Goal: Task Accomplishment & Management: Use online tool/utility

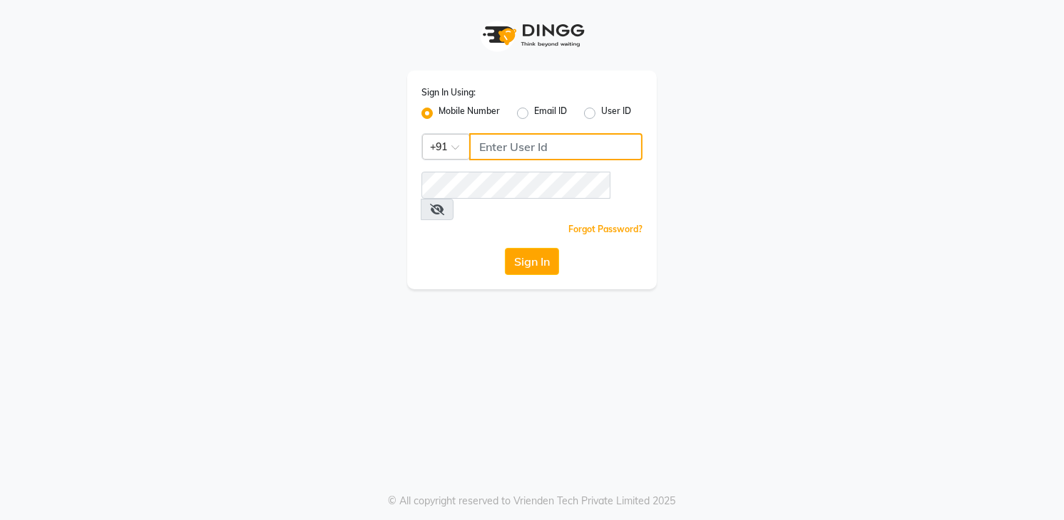
click at [502, 143] on input "Username" at bounding box center [555, 146] width 173 height 27
click at [516, 139] on input "87" at bounding box center [555, 146] width 173 height 27
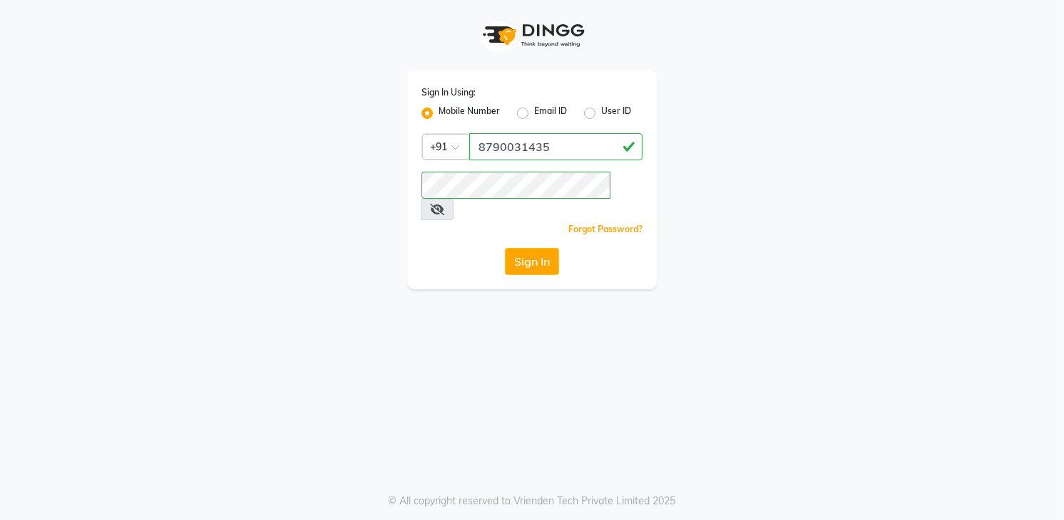
click at [444, 204] on icon at bounding box center [437, 209] width 14 height 11
click at [525, 248] on button "Sign In" at bounding box center [532, 261] width 54 height 27
click at [547, 145] on input "8790031435" at bounding box center [555, 146] width 173 height 27
click at [519, 248] on button "Sign In" at bounding box center [532, 261] width 54 height 27
click at [558, 140] on input "8790031345" at bounding box center [555, 146] width 173 height 27
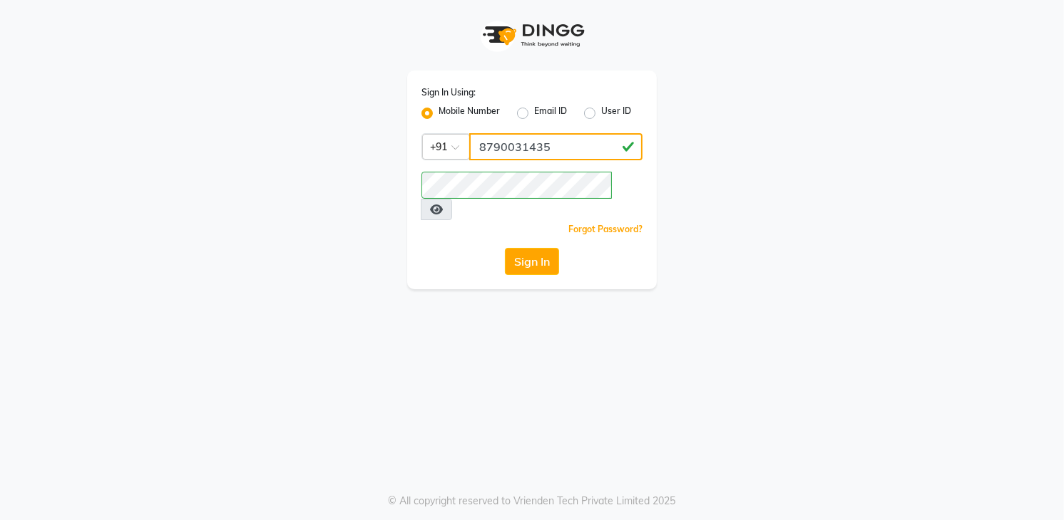
type input "8790031435"
click at [512, 248] on button "Sign In" at bounding box center [532, 261] width 54 height 27
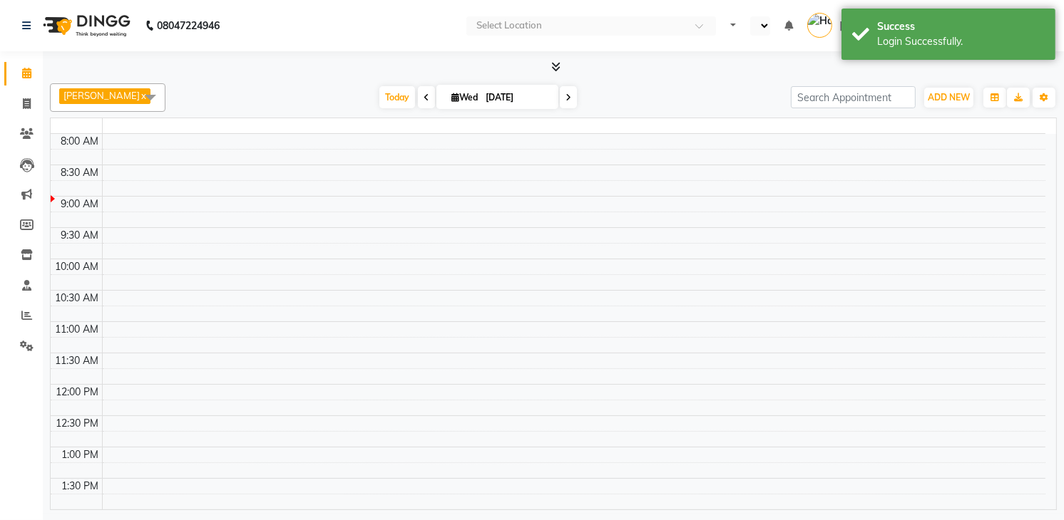
select select "en"
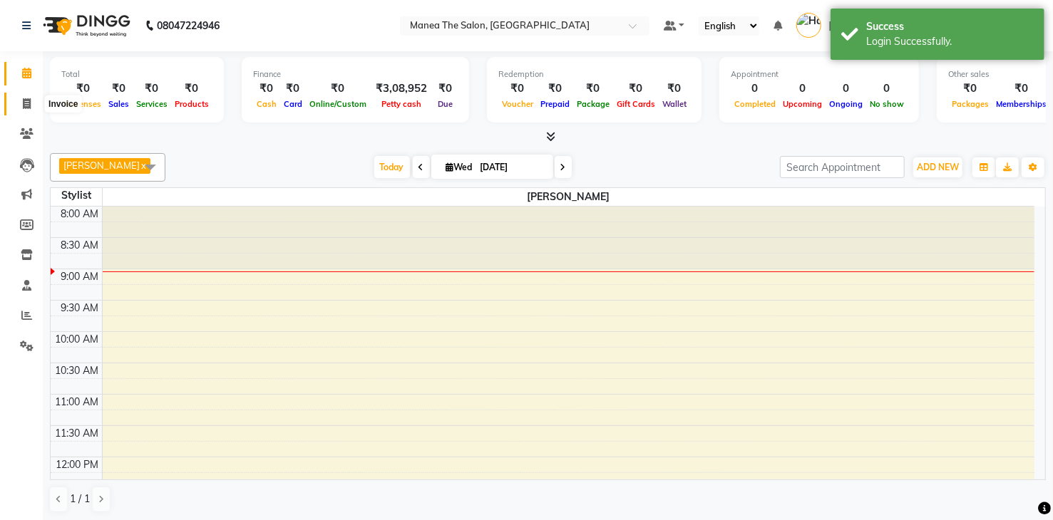
click at [29, 99] on icon at bounding box center [27, 103] width 8 height 11
select select "service"
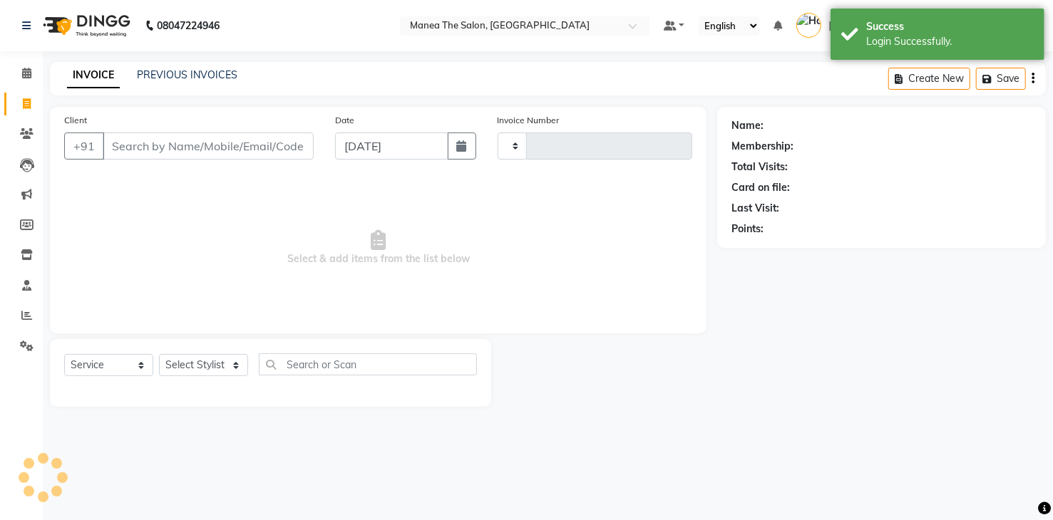
type input "1770"
select select "5481"
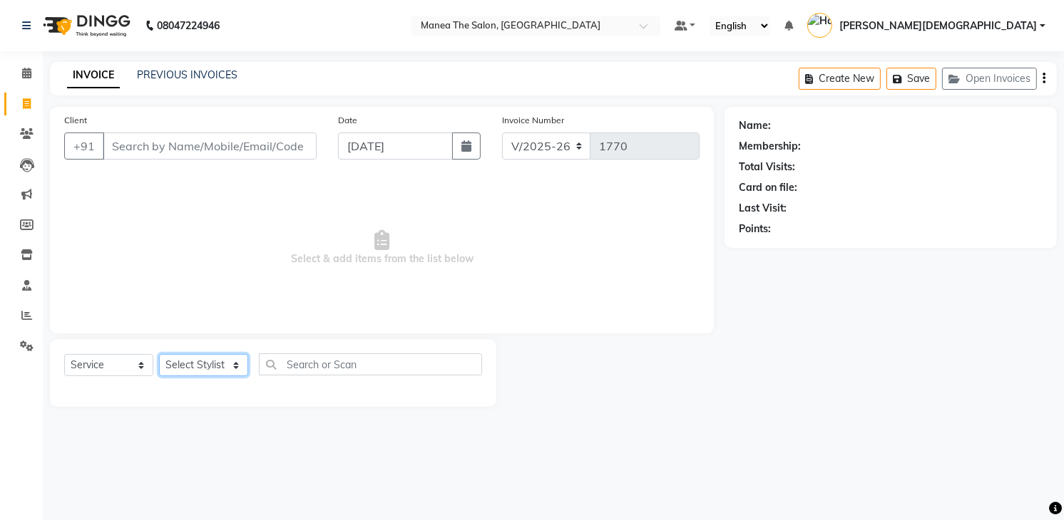
click at [183, 367] on select "Select Stylist [PERSON_NAME] Renuka [PERSON_NAME] [PERSON_NAME] [PERSON_NAME]" at bounding box center [203, 365] width 89 height 22
select select "75190"
click at [159, 354] on select "Select Stylist [PERSON_NAME] Renuka [PERSON_NAME] [PERSON_NAME] [PERSON_NAME]" at bounding box center [203, 365] width 89 height 22
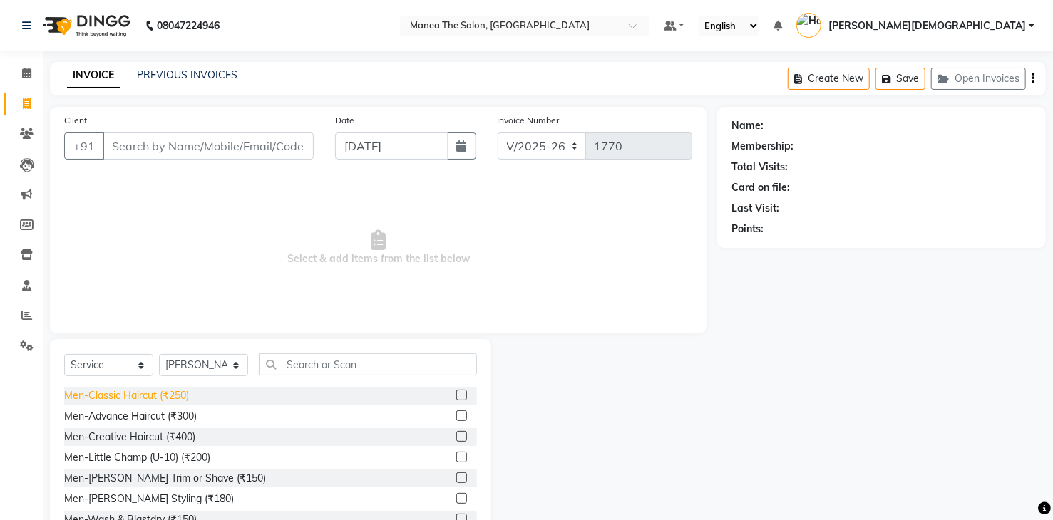
click at [167, 398] on div "Men-Classic Haircut (₹250)" at bounding box center [126, 396] width 125 height 15
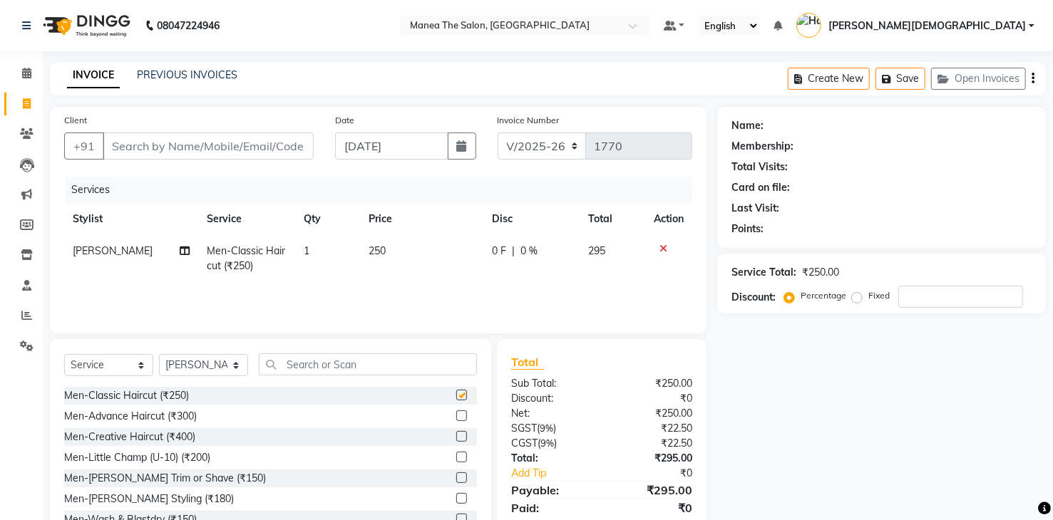
checkbox input "false"
click at [244, 145] on input "Client" at bounding box center [208, 146] width 211 height 27
type input "9"
type input "0"
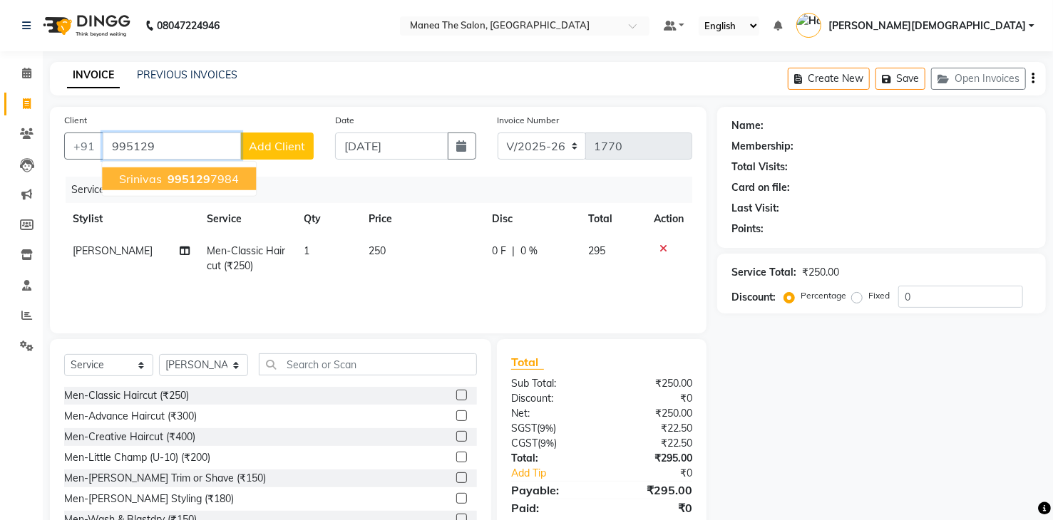
click at [180, 176] on span "995129" at bounding box center [189, 179] width 43 height 14
type input "9951297984"
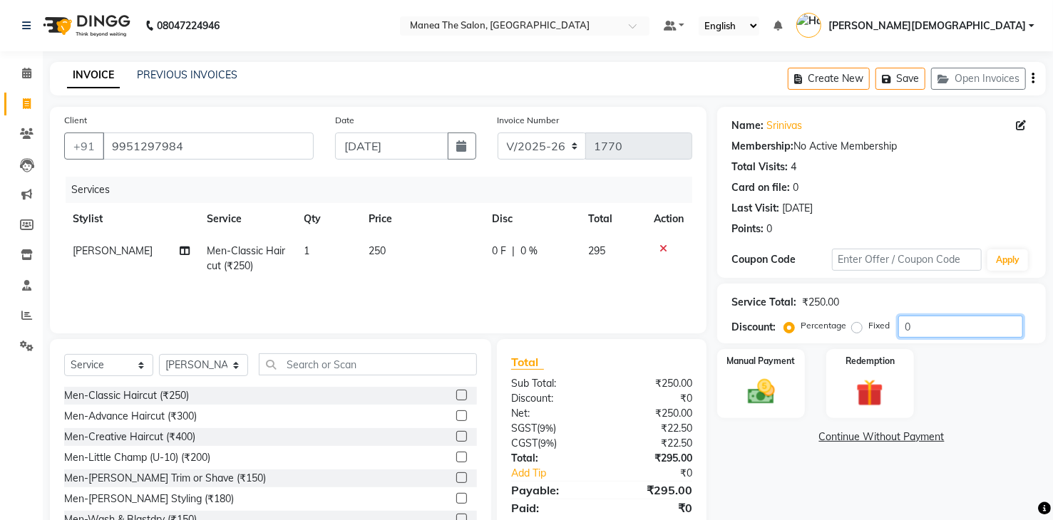
click at [965, 334] on input "0" at bounding box center [960, 327] width 125 height 22
type input "20"
click at [764, 398] on img at bounding box center [761, 392] width 46 height 33
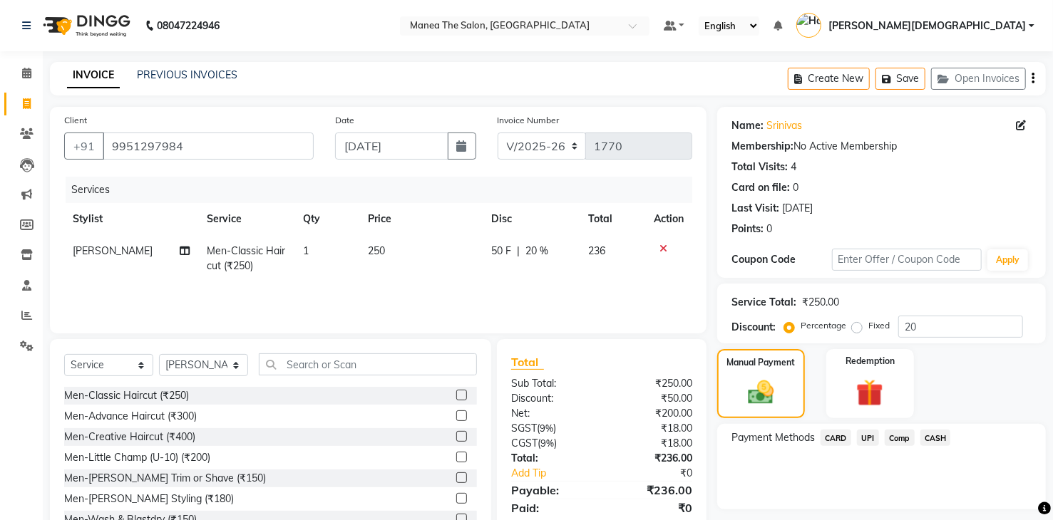
click at [866, 439] on span "UPI" at bounding box center [868, 438] width 22 height 16
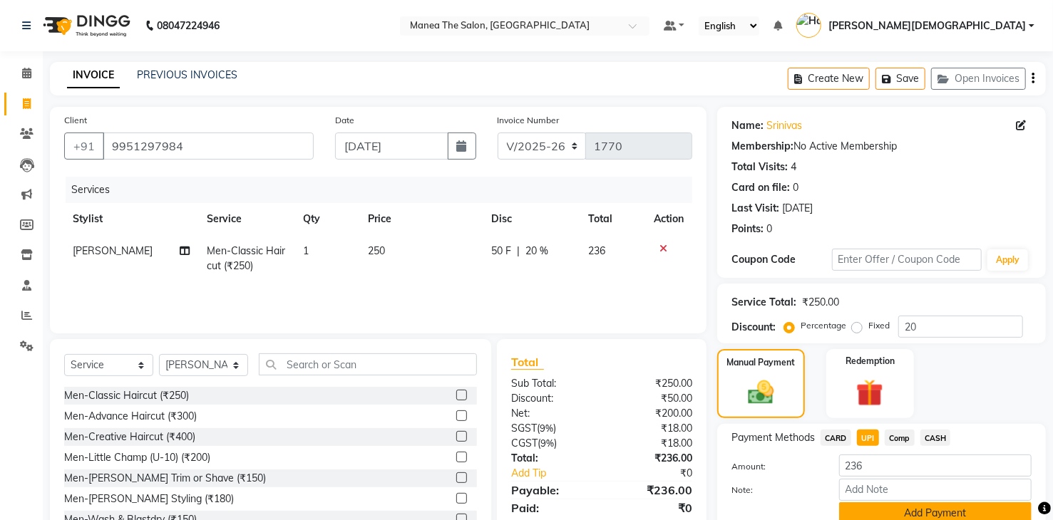
click at [877, 503] on button "Add Payment" at bounding box center [935, 514] width 193 height 22
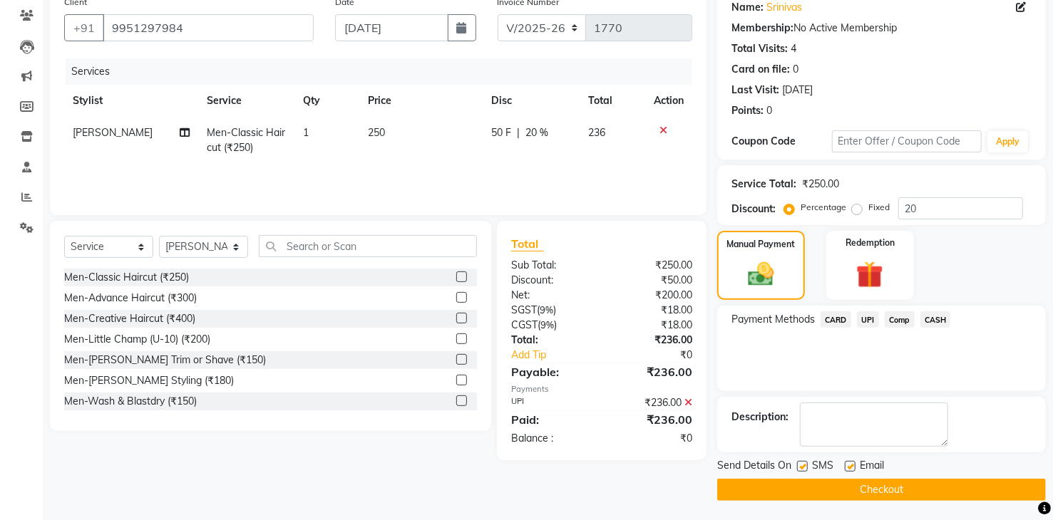
scroll to position [119, 0]
click at [868, 492] on button "Checkout" at bounding box center [881, 489] width 329 height 22
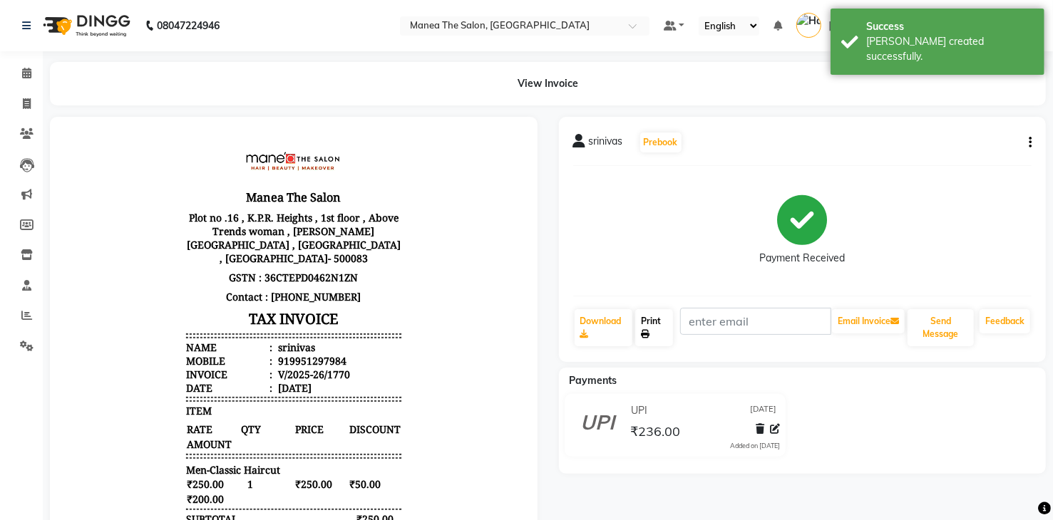
click at [652, 325] on link "Print" at bounding box center [654, 327] width 38 height 37
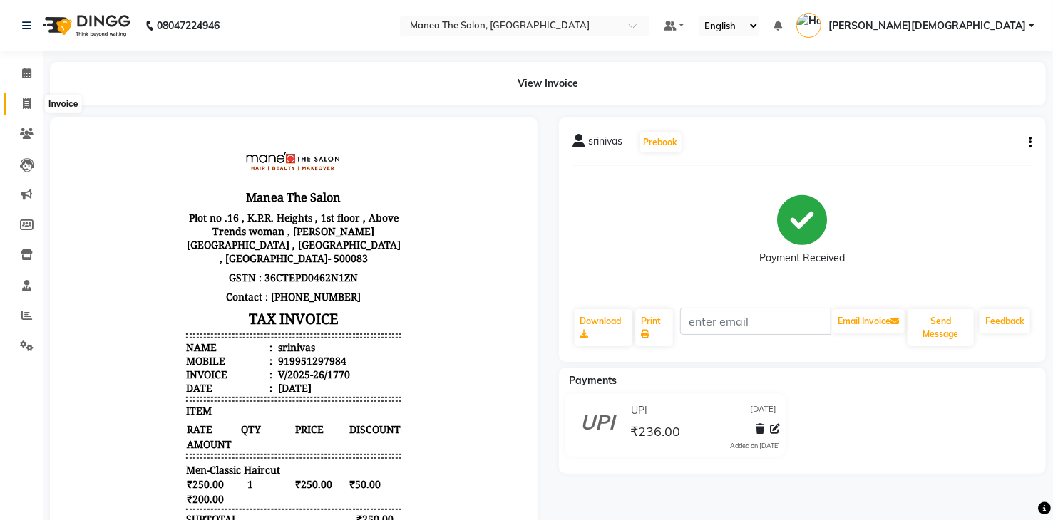
click at [21, 102] on span at bounding box center [26, 104] width 25 height 16
select select "service"
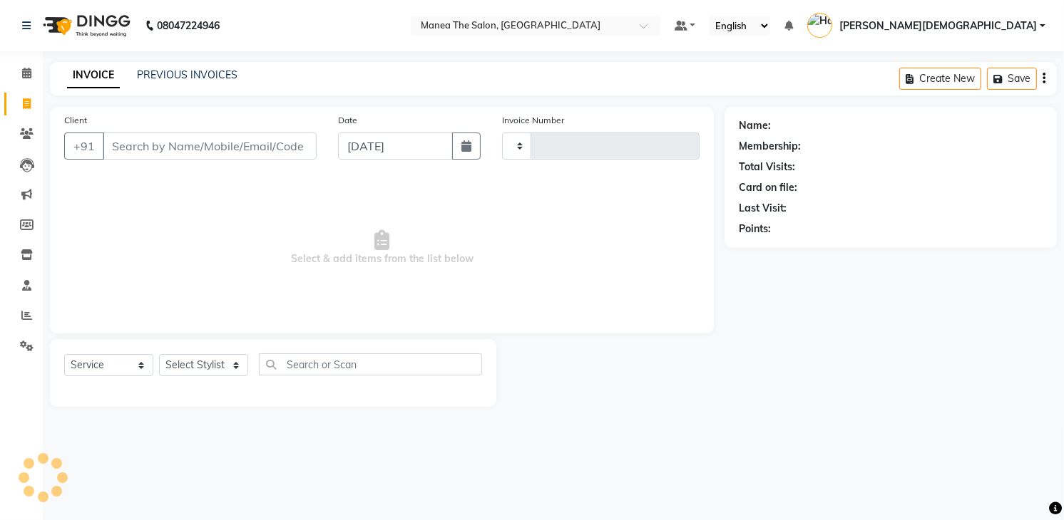
type input "1771"
select select "5481"
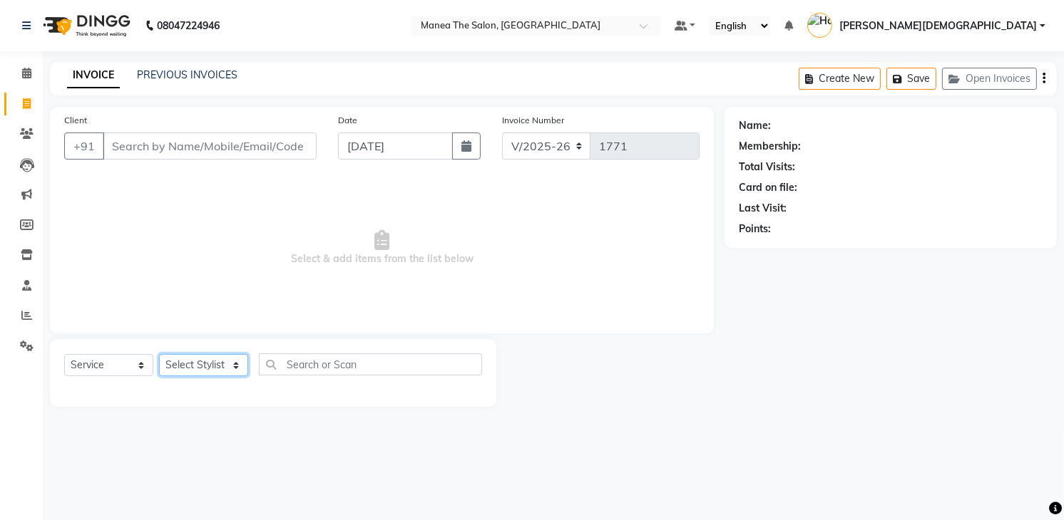
click at [205, 360] on select "Select Stylist [PERSON_NAME] Renuka [PERSON_NAME] [PERSON_NAME] [PERSON_NAME]" at bounding box center [203, 365] width 89 height 22
select select "75190"
click at [159, 354] on select "Select Stylist [PERSON_NAME] Renuka [PERSON_NAME] [PERSON_NAME] [PERSON_NAME]" at bounding box center [203, 365] width 89 height 22
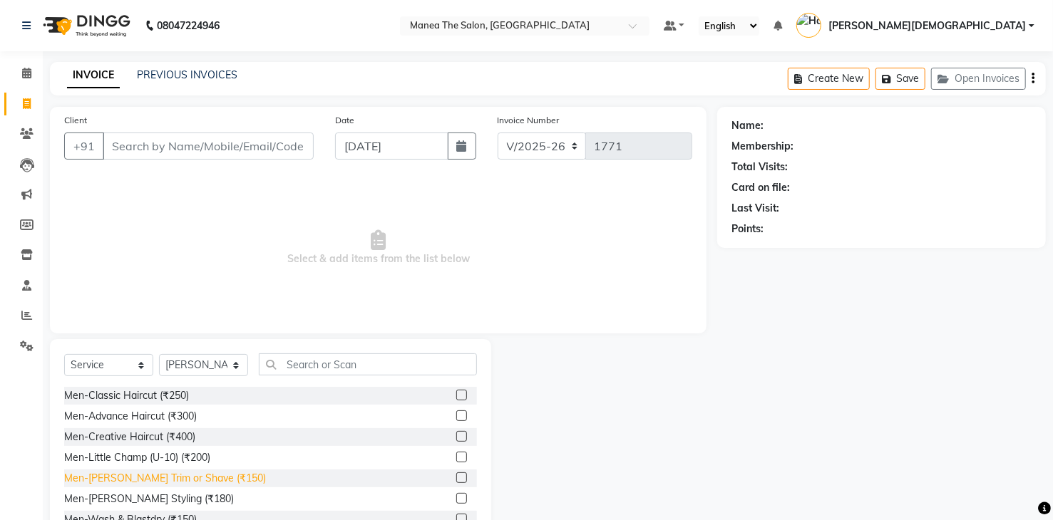
click at [197, 482] on div "Men-[PERSON_NAME] Trim or Shave (₹150)" at bounding box center [165, 478] width 202 height 15
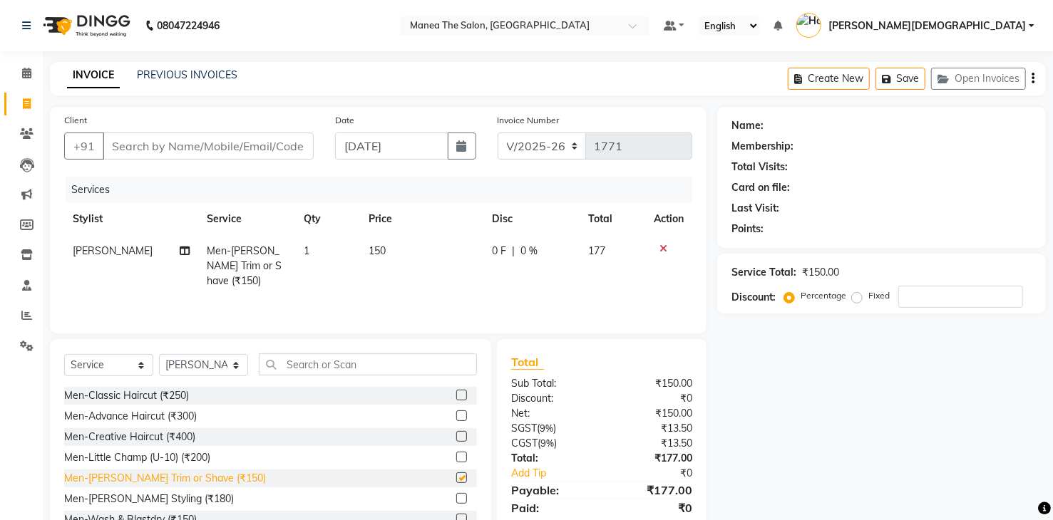
checkbox input "false"
click at [259, 150] on input "Client" at bounding box center [208, 146] width 211 height 27
type input "7"
type input "0"
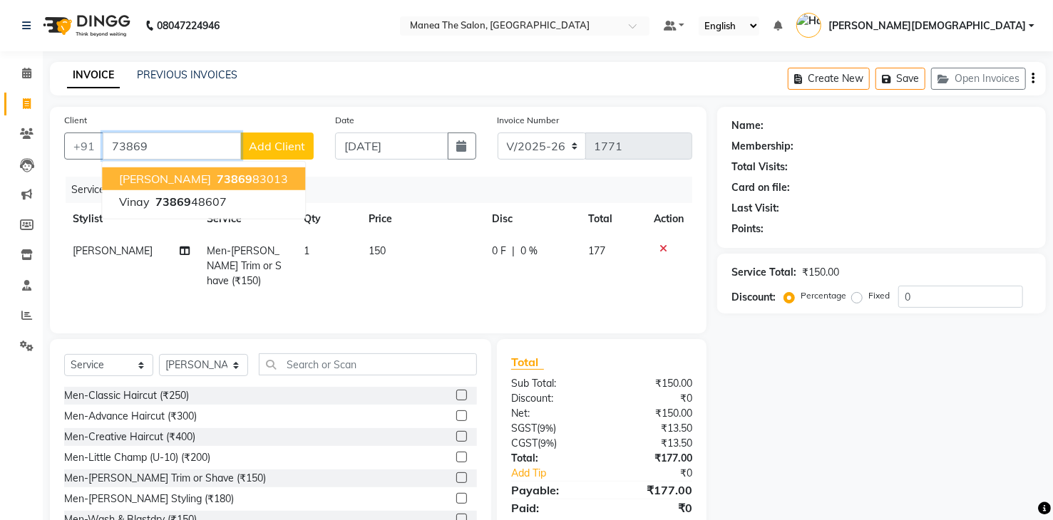
click at [251, 180] on ngb-highlight "73869 83013" at bounding box center [251, 179] width 74 height 14
type input "7386983013"
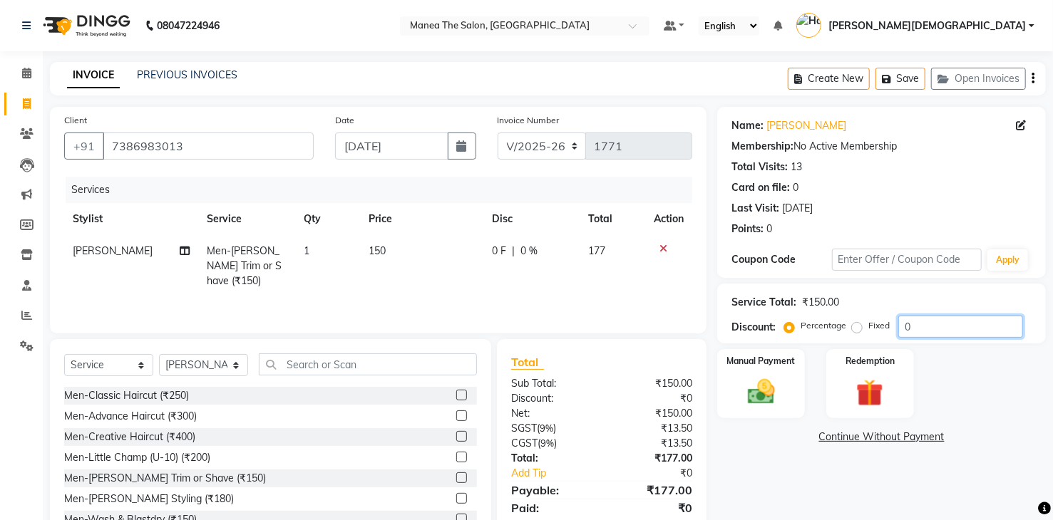
click at [934, 329] on input "0" at bounding box center [960, 327] width 125 height 22
type input "20"
click at [774, 366] on label "Manual Payment" at bounding box center [761, 361] width 71 height 14
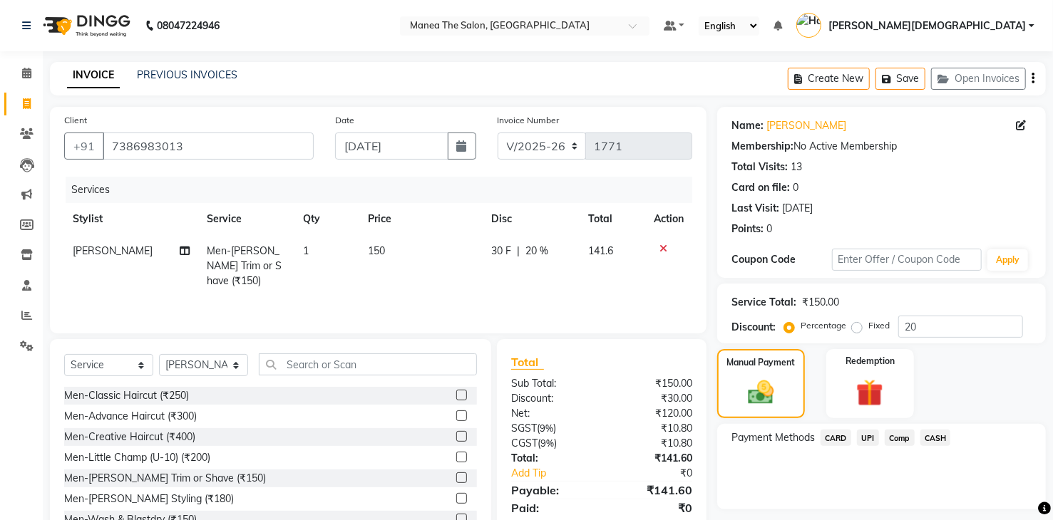
click at [868, 435] on span "UPI" at bounding box center [868, 438] width 22 height 16
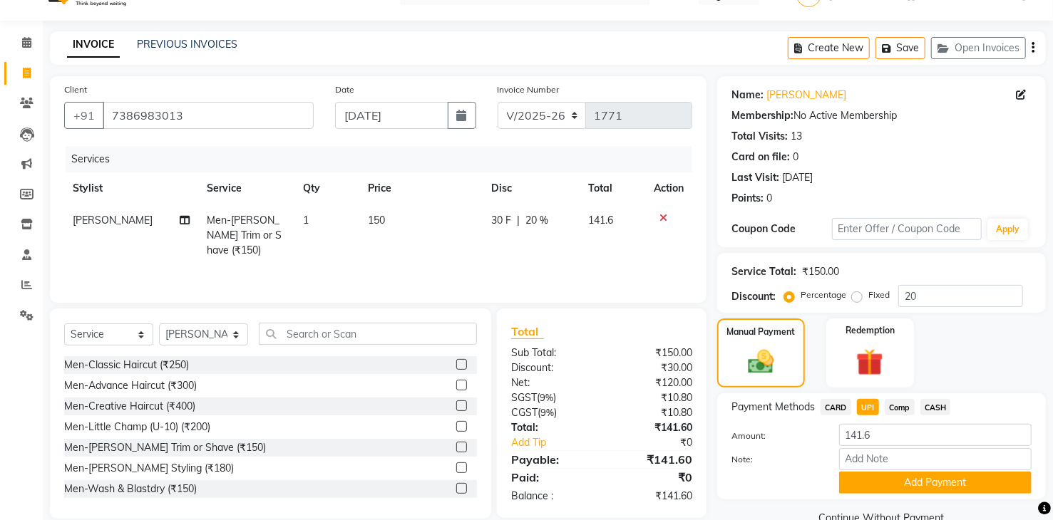
scroll to position [61, 0]
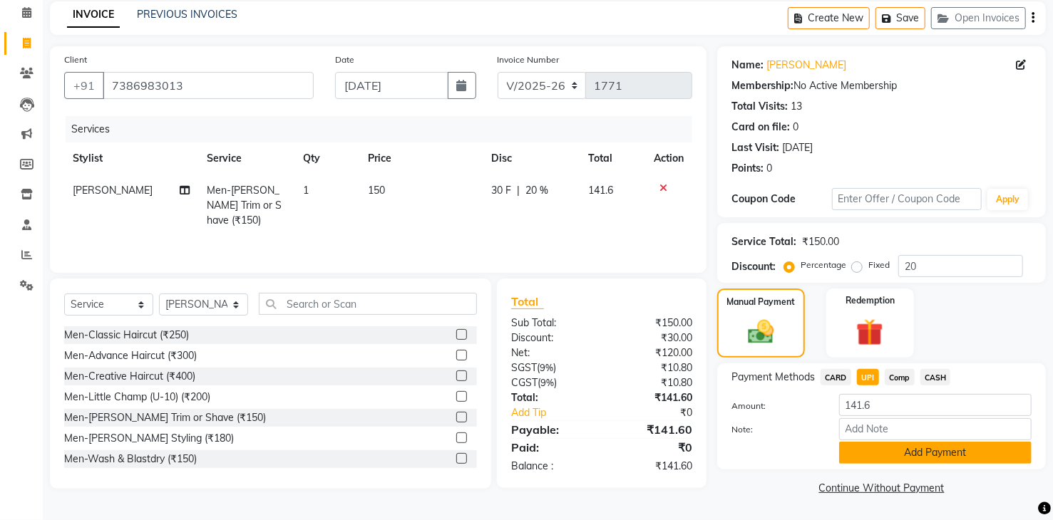
click at [853, 458] on button "Add Payment" at bounding box center [935, 453] width 193 height 22
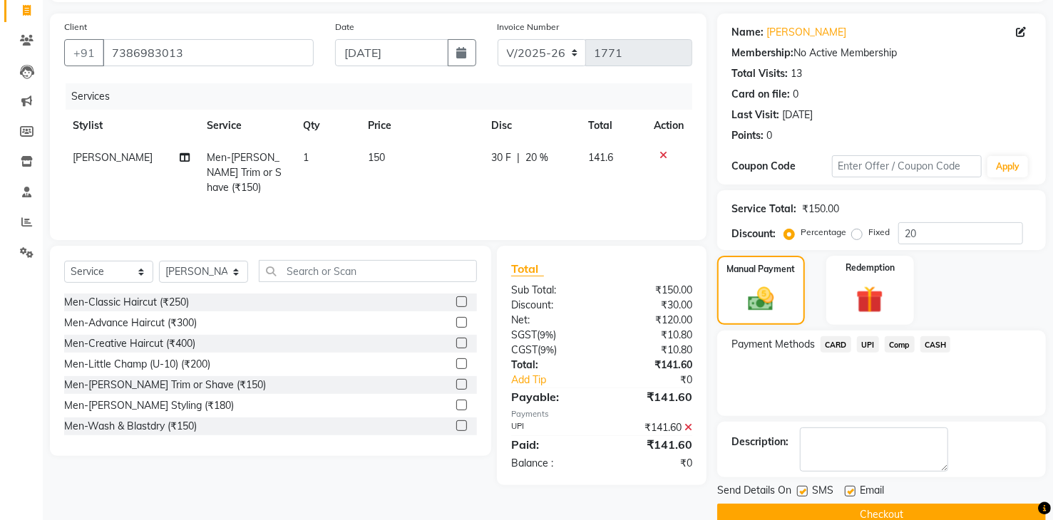
scroll to position [119, 0]
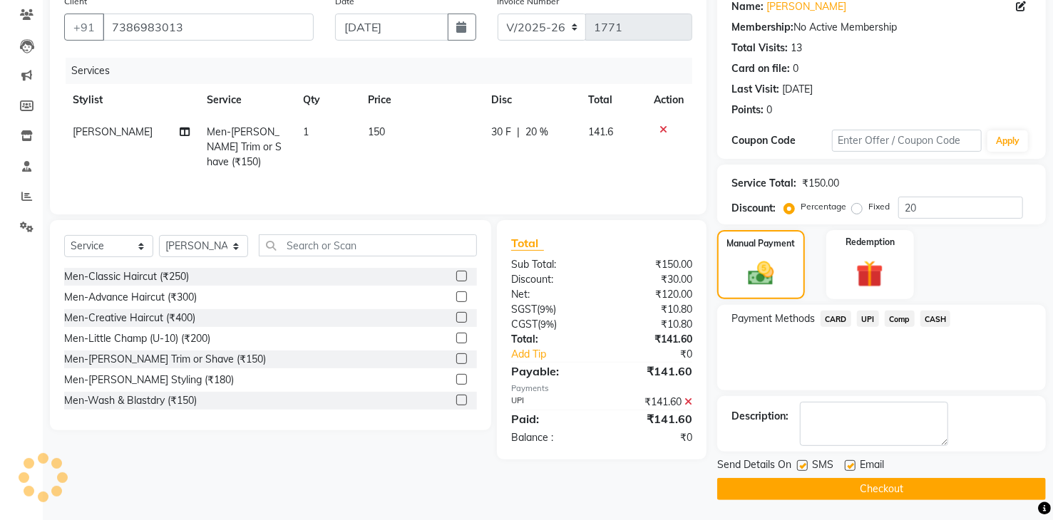
drag, startPoint x: 847, startPoint y: 483, endPoint x: 843, endPoint y: 474, distance: 9.9
click at [847, 484] on button "Checkout" at bounding box center [881, 489] width 329 height 22
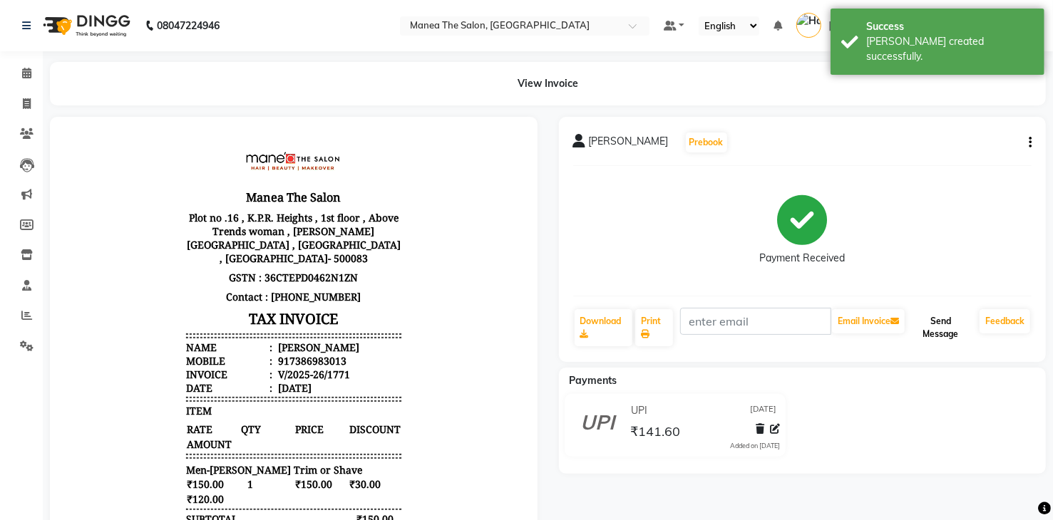
click at [947, 324] on button "Send Message" at bounding box center [941, 327] width 66 height 37
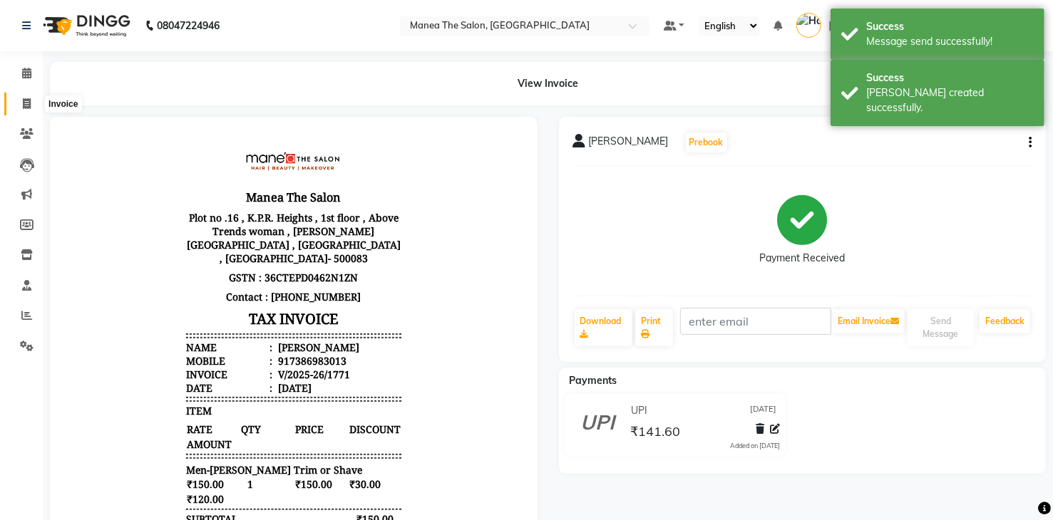
click at [25, 106] on icon at bounding box center [27, 103] width 8 height 11
select select "5481"
select select "service"
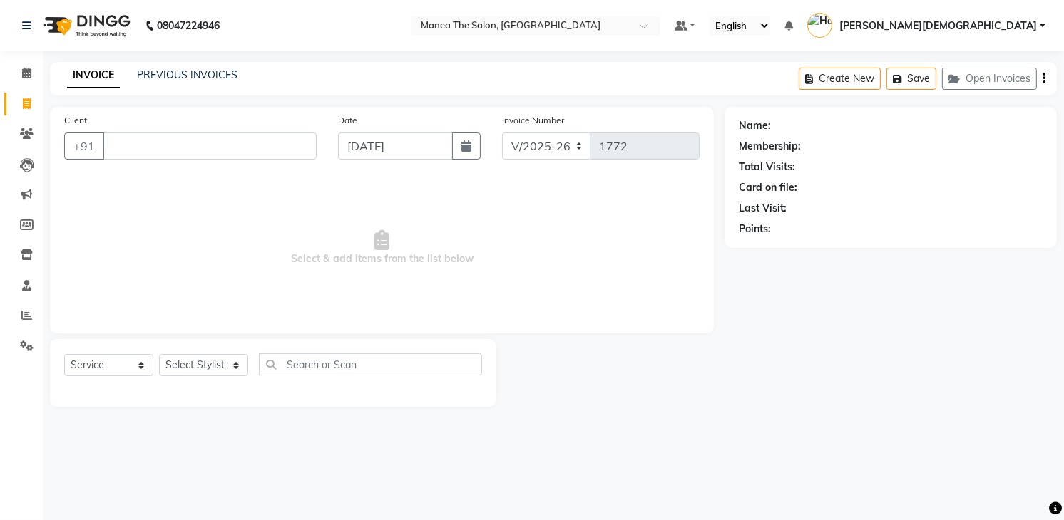
click at [249, 165] on div "Client +91" at bounding box center [190, 142] width 274 height 58
click at [201, 365] on select "Select Stylist [PERSON_NAME] Renuka [PERSON_NAME] [PERSON_NAME] [PERSON_NAME]" at bounding box center [203, 365] width 89 height 22
select select "81467"
click at [159, 354] on select "Select Stylist [PERSON_NAME] Renuka [PERSON_NAME] [PERSON_NAME] [PERSON_NAME]" at bounding box center [203, 365] width 89 height 22
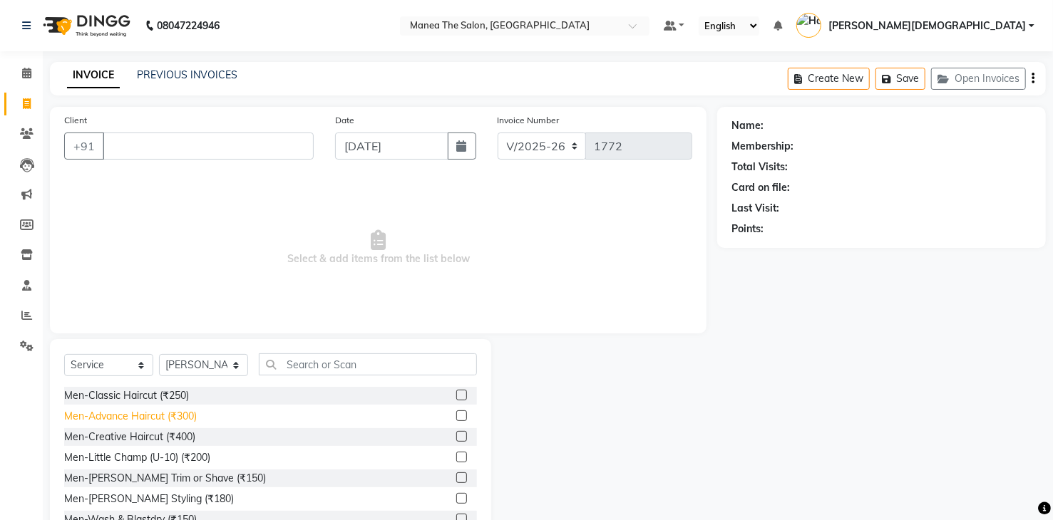
drag, startPoint x: 146, startPoint y: 397, endPoint x: 150, endPoint y: 411, distance: 14.0
click at [147, 401] on div "Men-Classic Haircut (₹250)" at bounding box center [126, 396] width 125 height 15
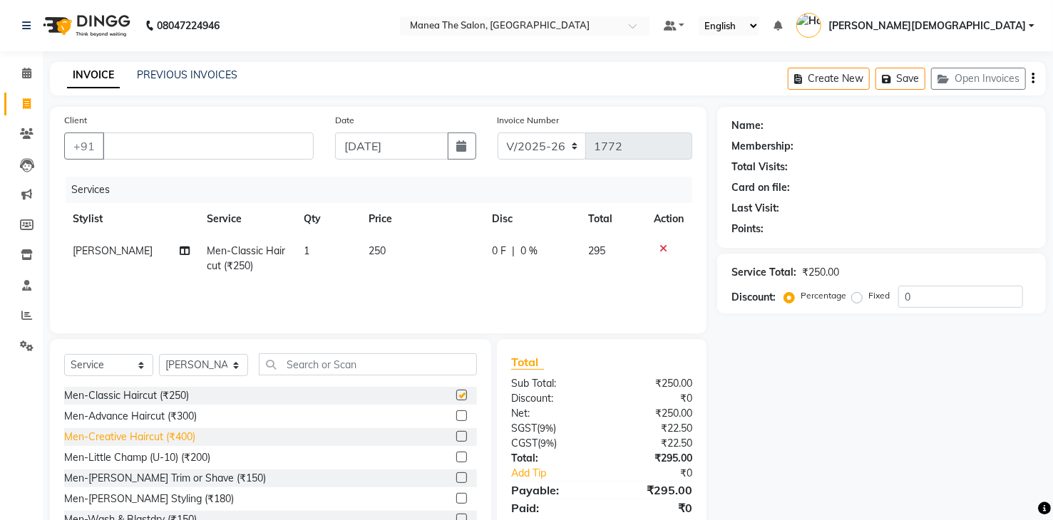
checkbox input "false"
click at [161, 471] on div "Men-[PERSON_NAME] Trim or Shave (₹150)" at bounding box center [165, 478] width 202 height 15
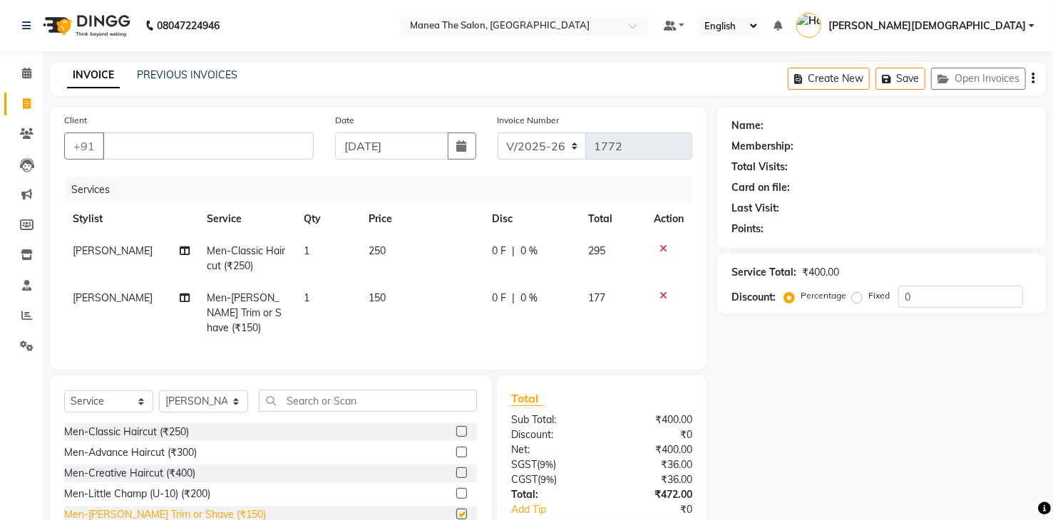
checkbox input "false"
click at [284, 138] on input "Client" at bounding box center [208, 146] width 211 height 27
click at [231, 145] on input "Client" at bounding box center [208, 146] width 211 height 27
click at [178, 137] on input "Client" at bounding box center [208, 146] width 211 height 27
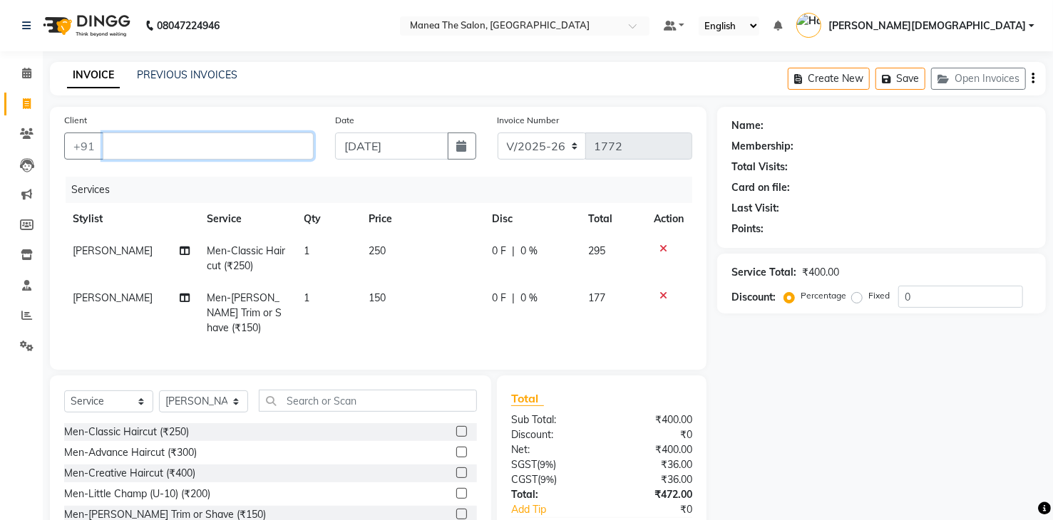
click at [178, 145] on input "Client" at bounding box center [208, 146] width 211 height 27
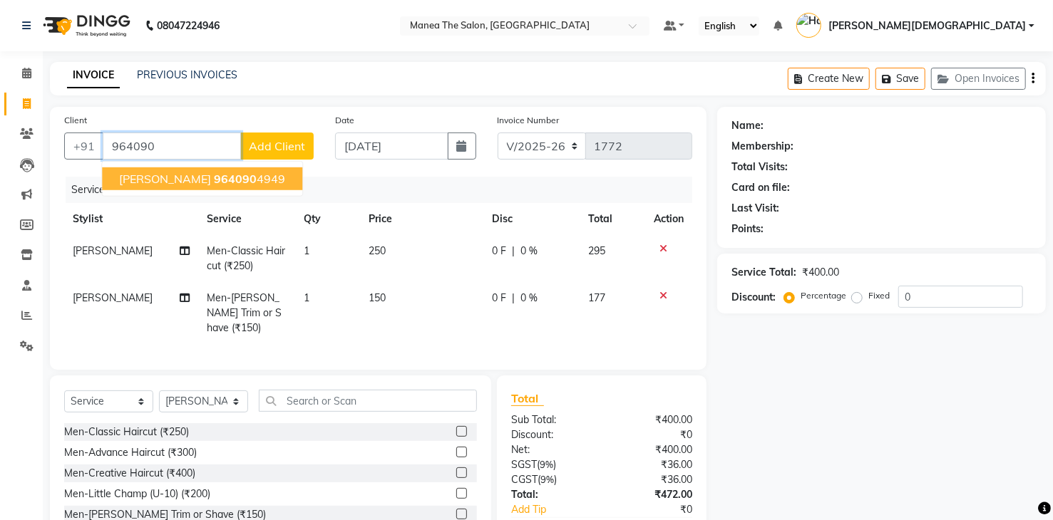
click at [183, 179] on span "[PERSON_NAME]" at bounding box center [165, 179] width 92 height 14
type input "9640904949"
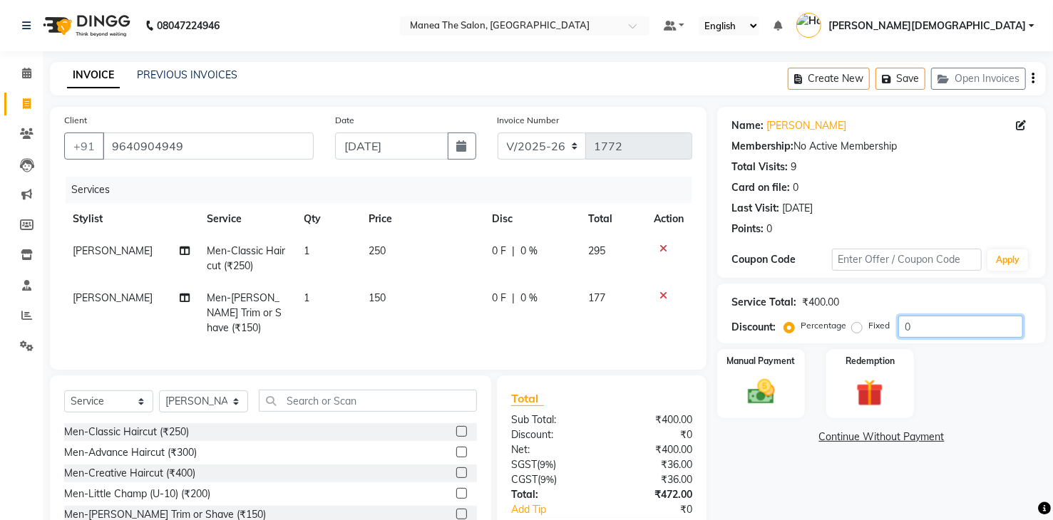
click at [929, 333] on input "0" at bounding box center [960, 327] width 125 height 22
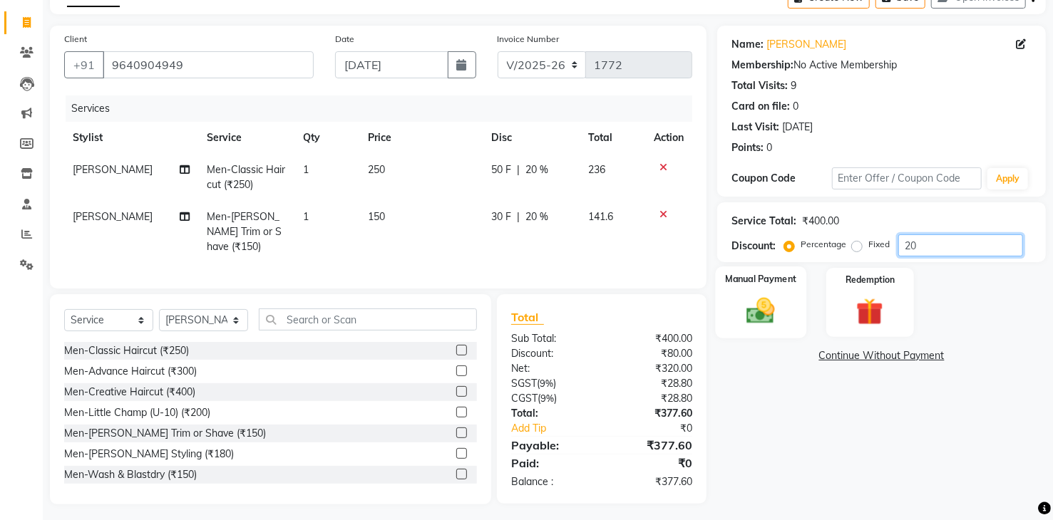
scroll to position [82, 0]
type input "20"
click at [767, 321] on img at bounding box center [761, 310] width 46 height 33
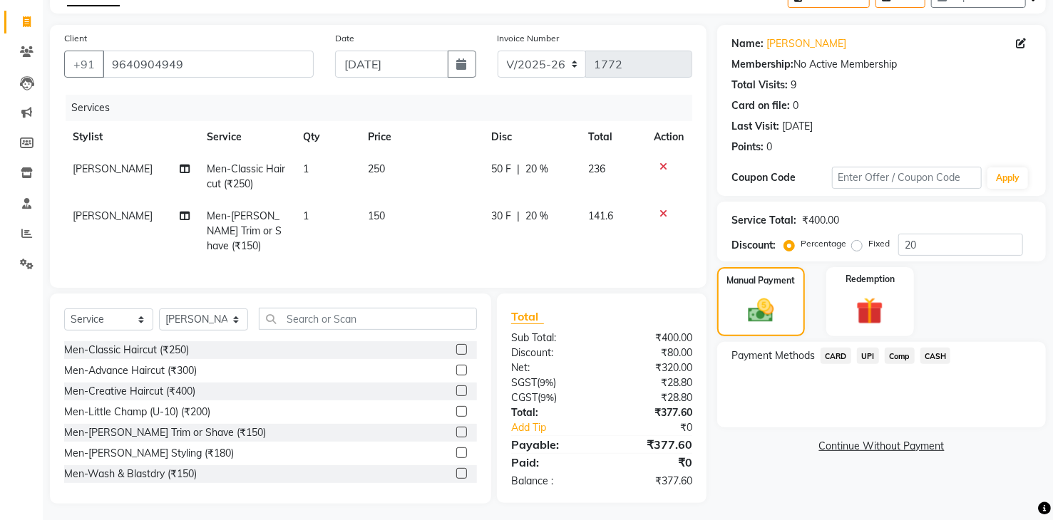
click at [870, 359] on span "UPI" at bounding box center [868, 356] width 22 height 16
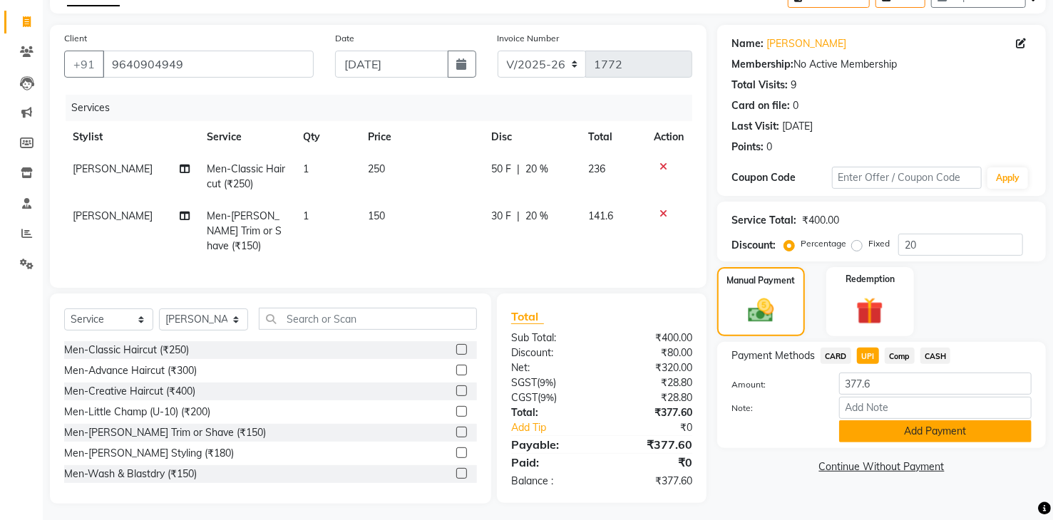
click at [881, 428] on button "Add Payment" at bounding box center [935, 432] width 193 height 22
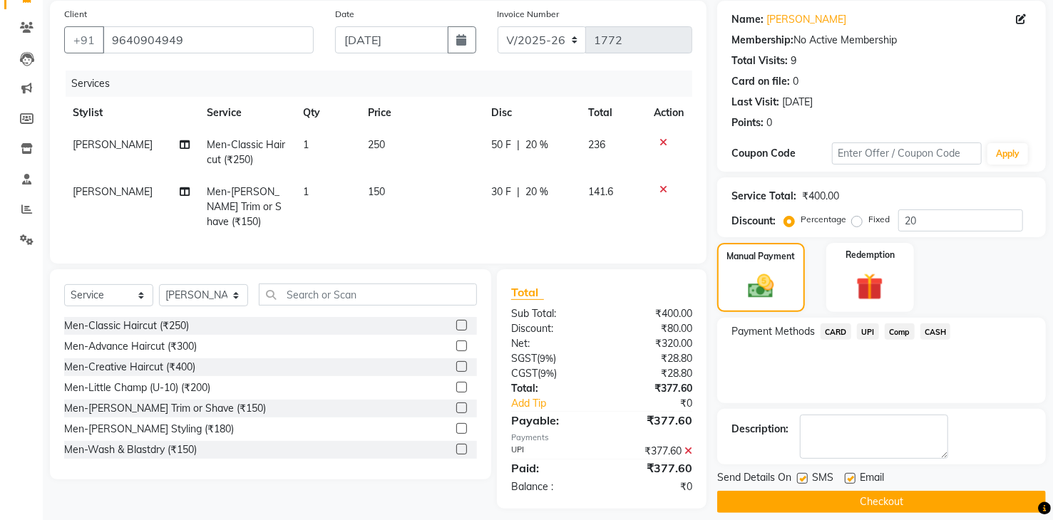
scroll to position [119, 0]
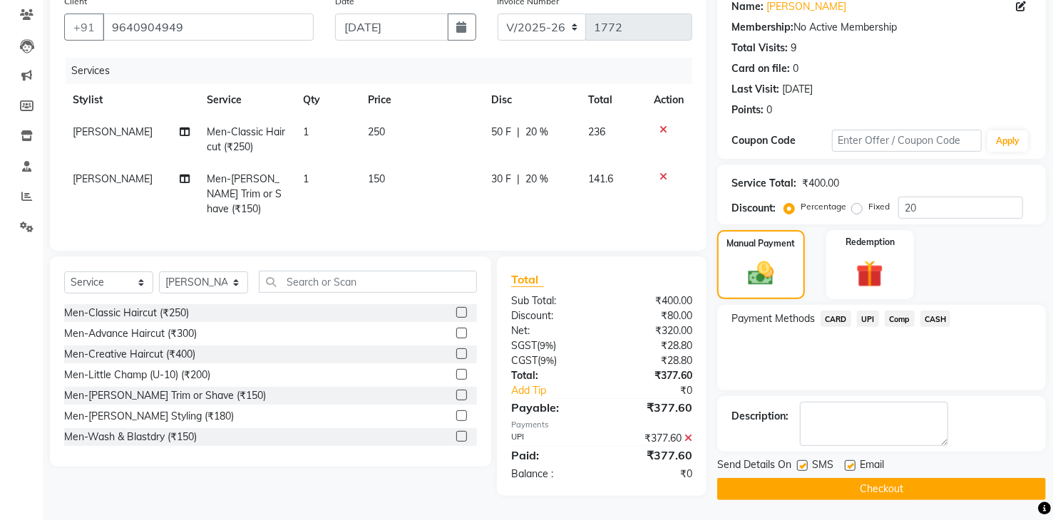
click at [874, 486] on button "Checkout" at bounding box center [881, 489] width 329 height 22
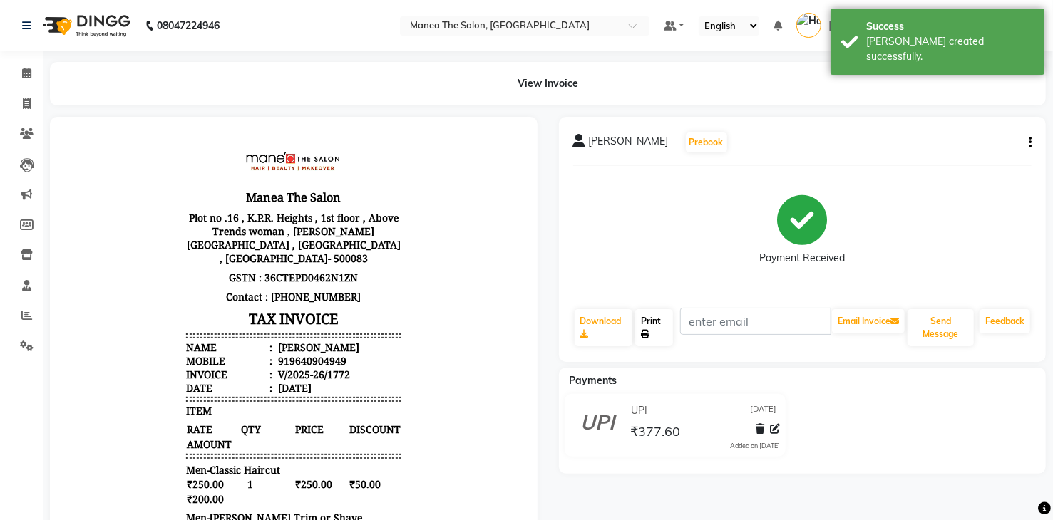
click at [655, 334] on link "Print" at bounding box center [654, 327] width 38 height 37
